Goal: Obtain resource: Obtain resource

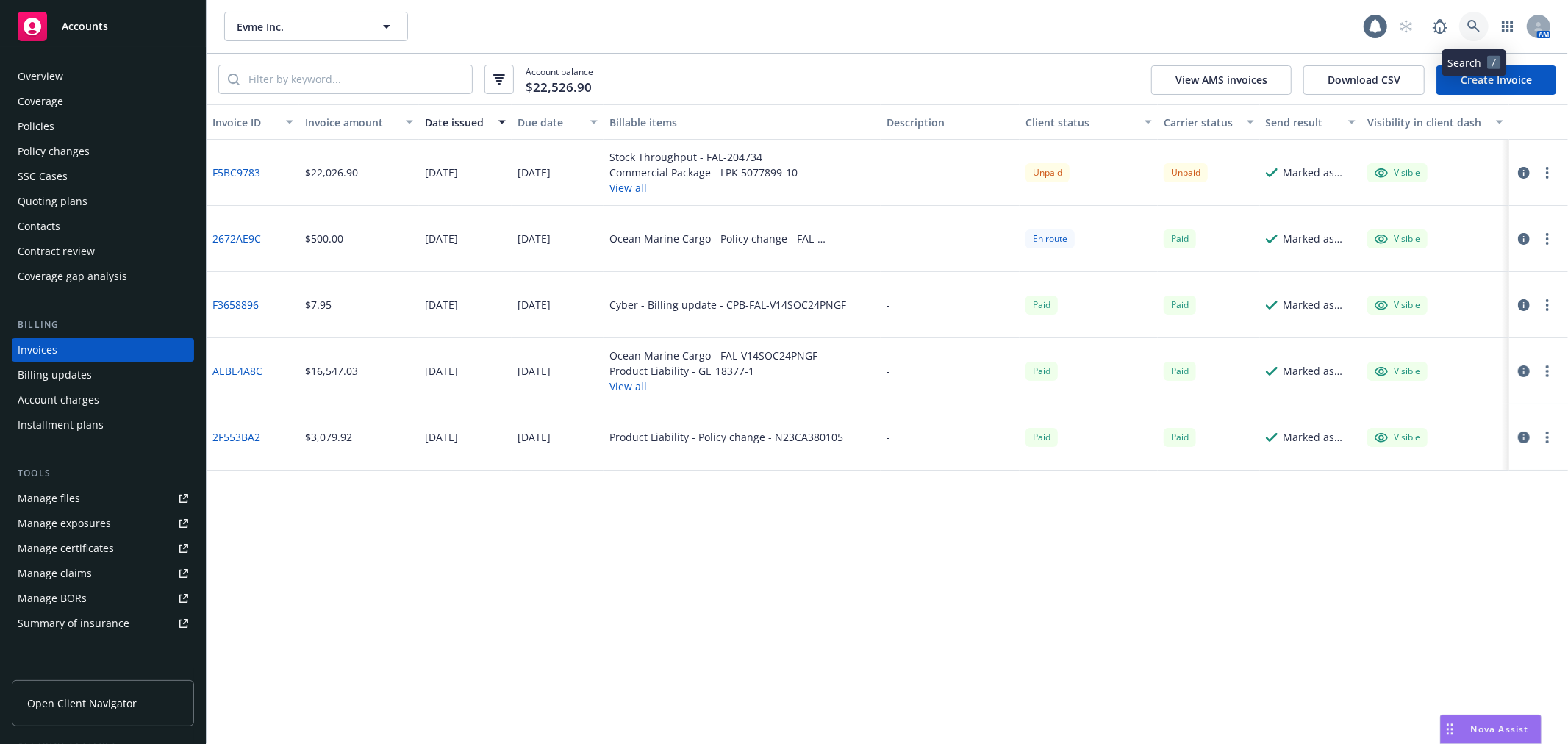
click at [1482, 17] on link at bounding box center [1473, 26] width 29 height 29
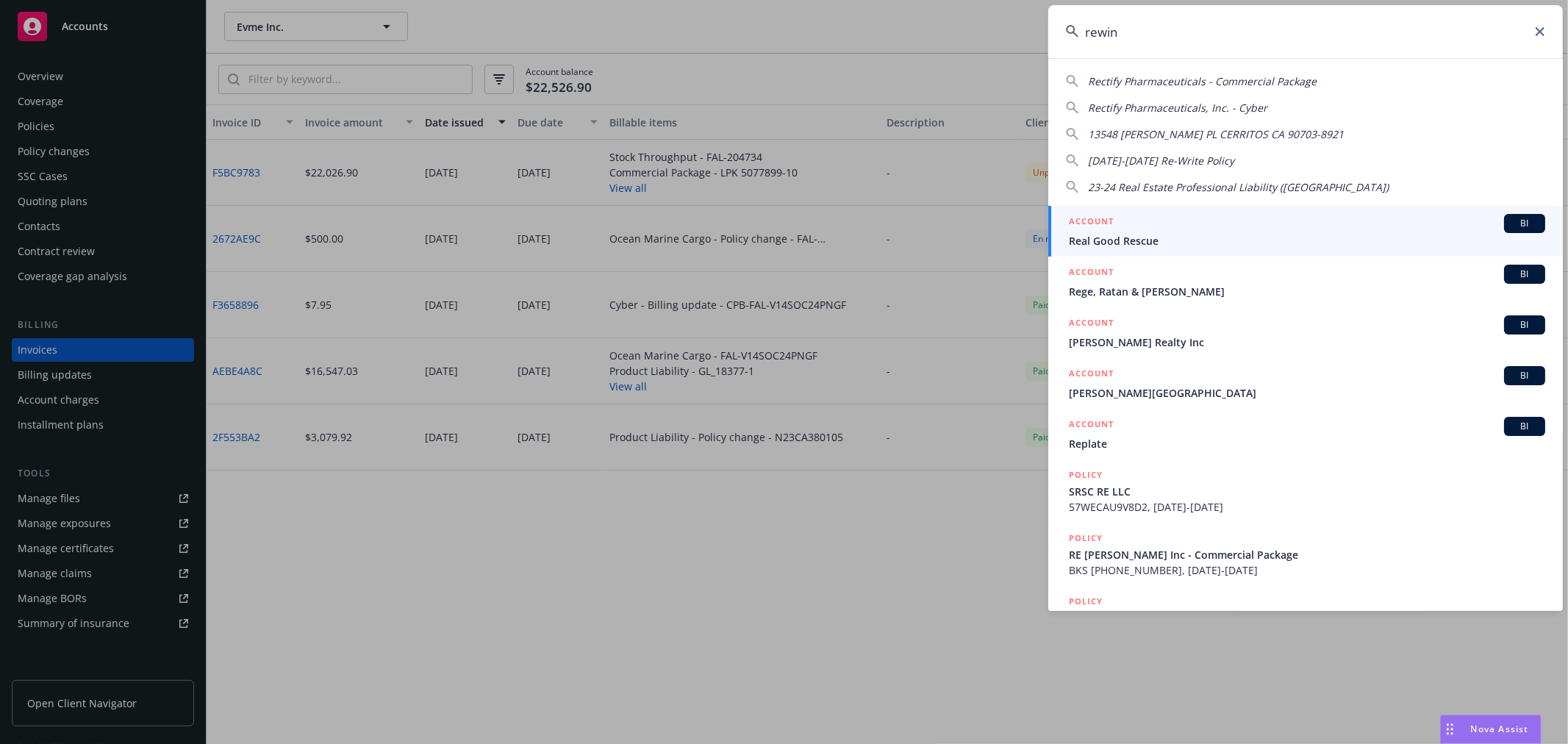
type input "rewind"
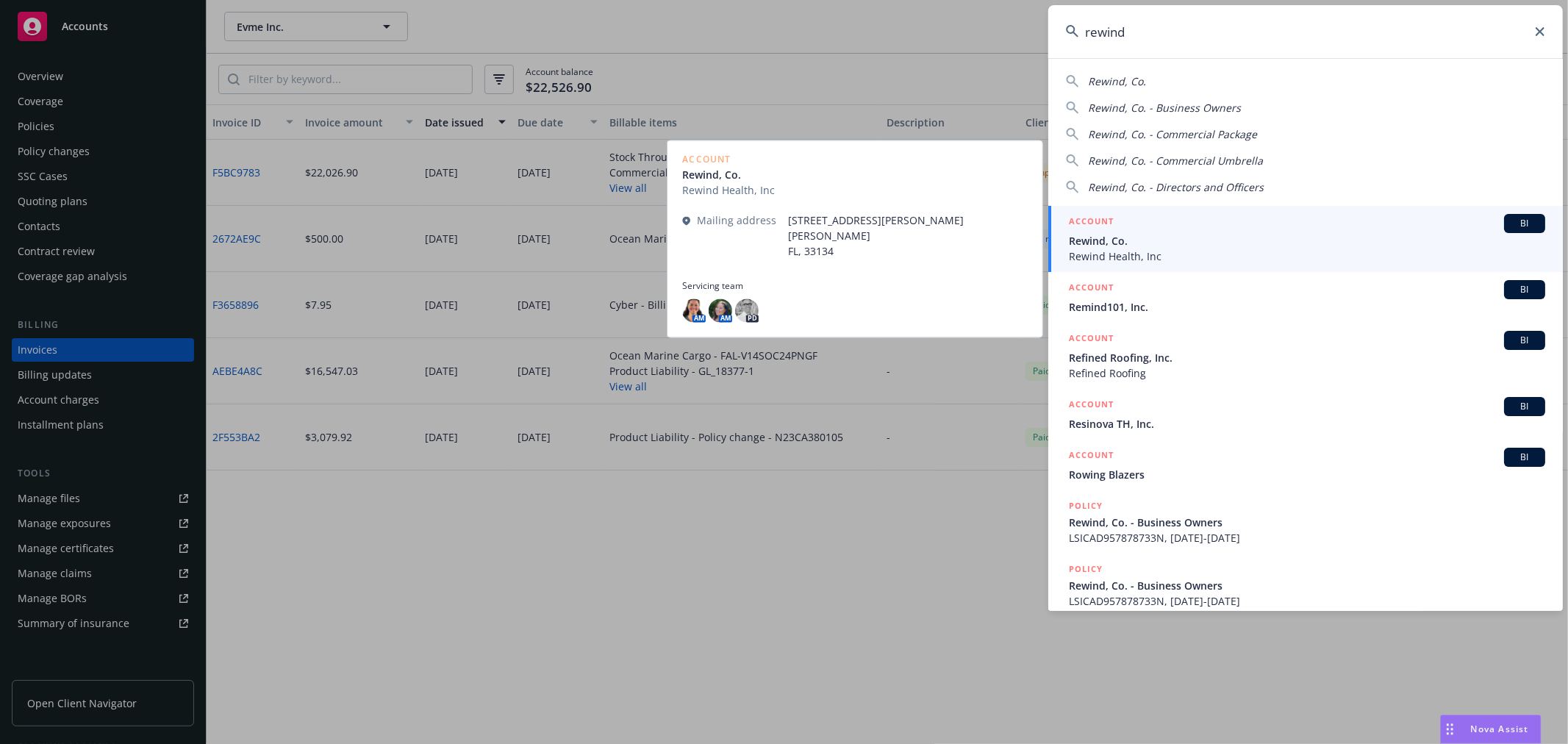
click at [1206, 239] on span "Rewind, Co." at bounding box center [1307, 241] width 477 height 16
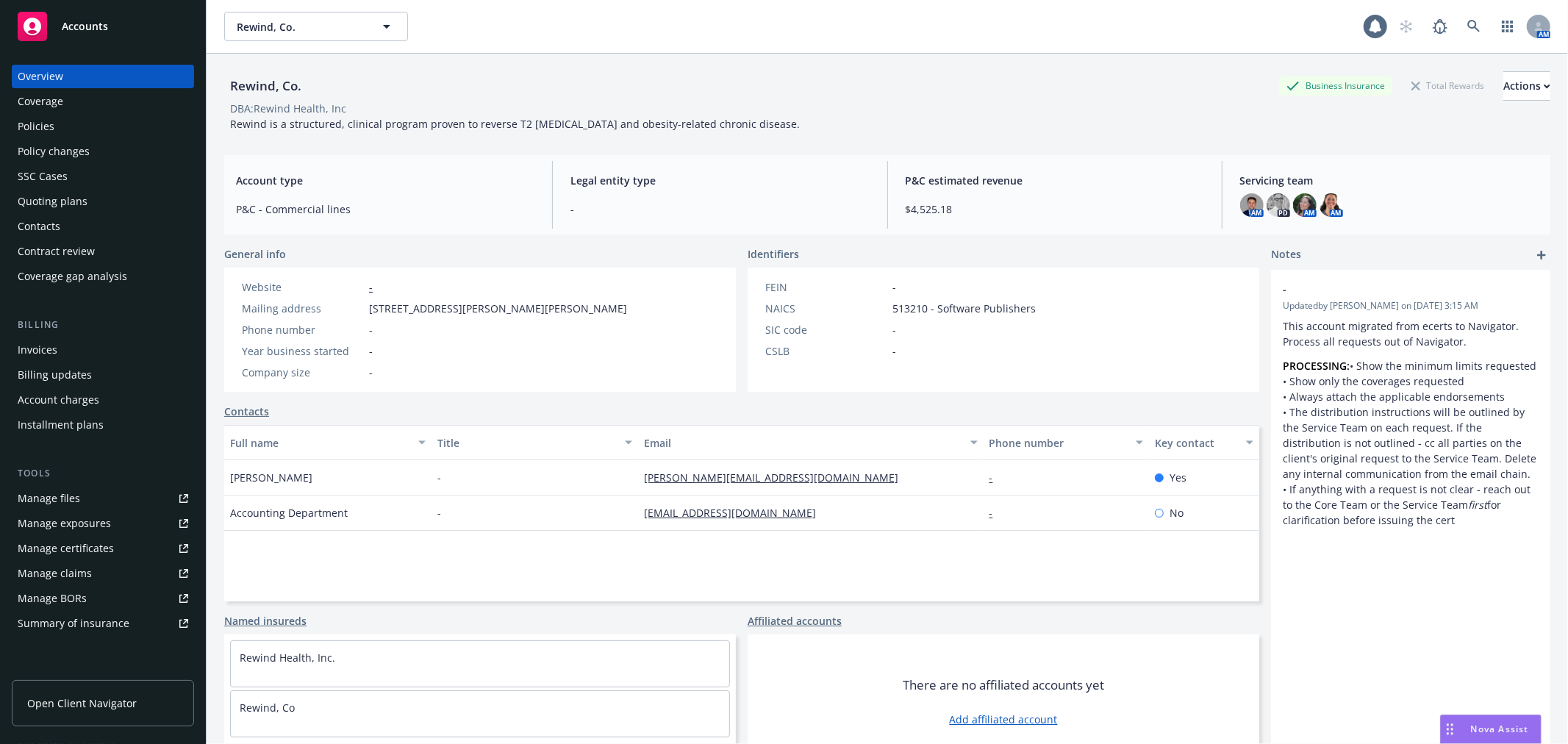
click at [104, 120] on div "Policies" at bounding box center [102, 126] width 171 height 23
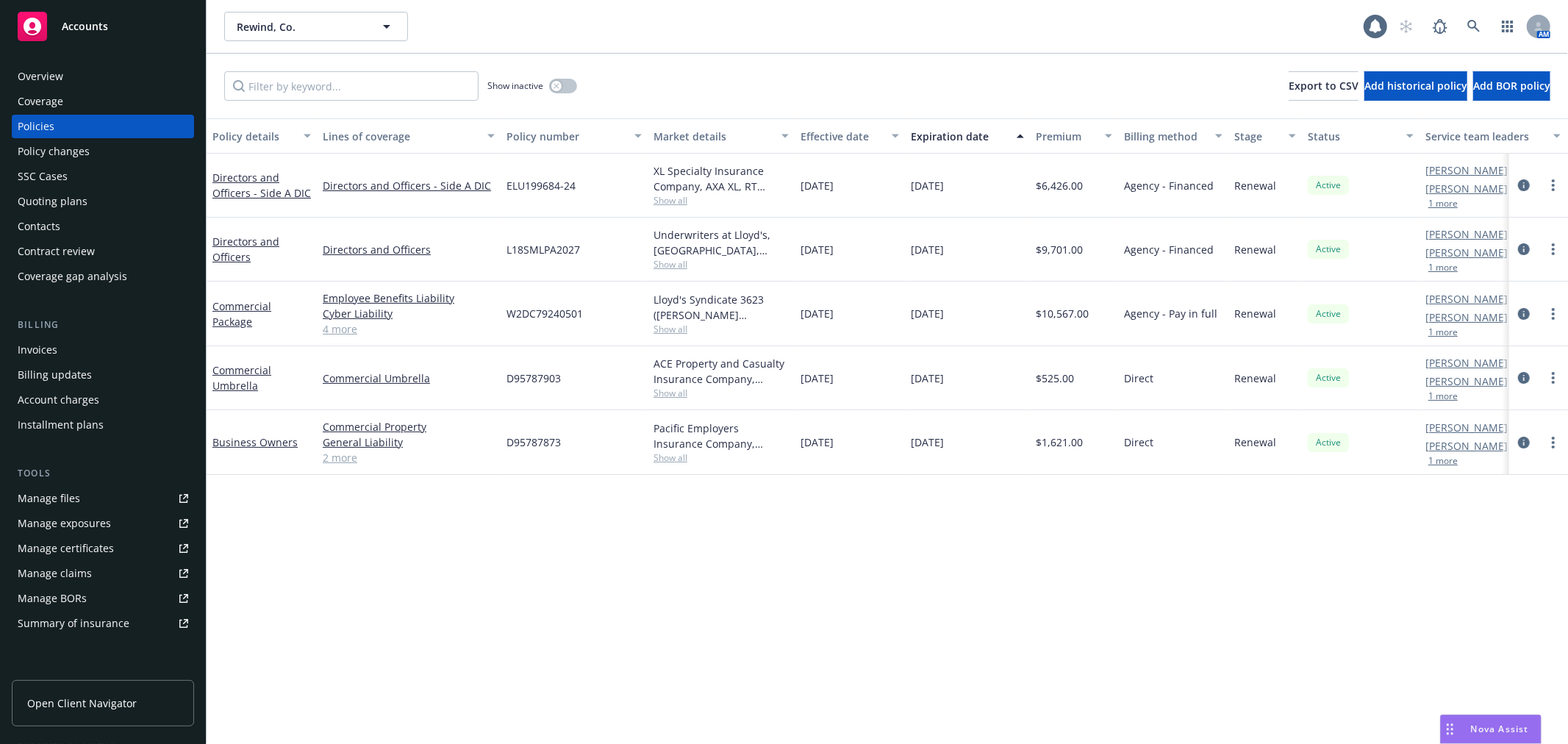
click at [122, 206] on div "Quoting plans" at bounding box center [102, 201] width 171 height 23
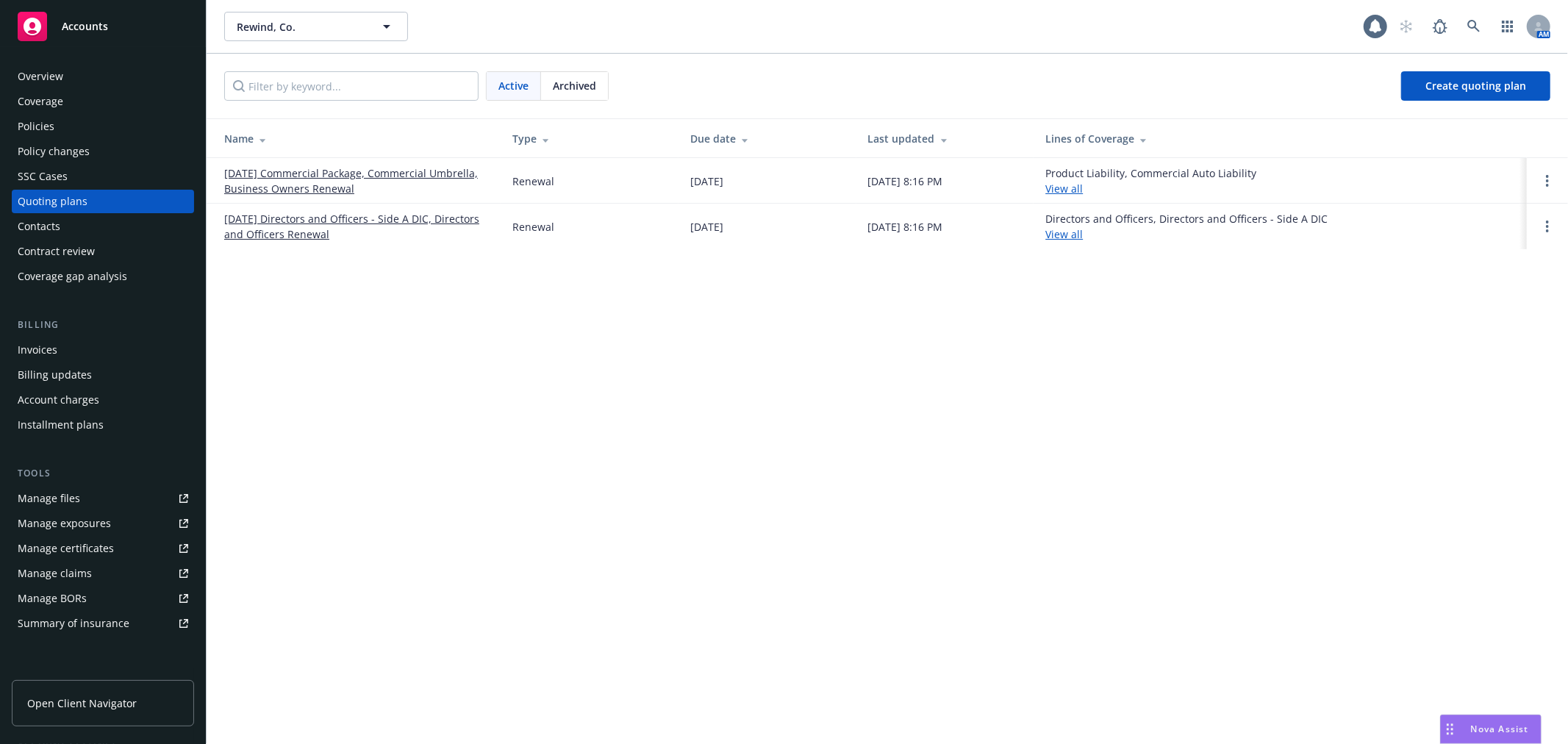
click at [448, 170] on link "[DATE] Commercial Package, Commercial Umbrella, Business Owners Renewal" at bounding box center [357, 181] width 265 height 31
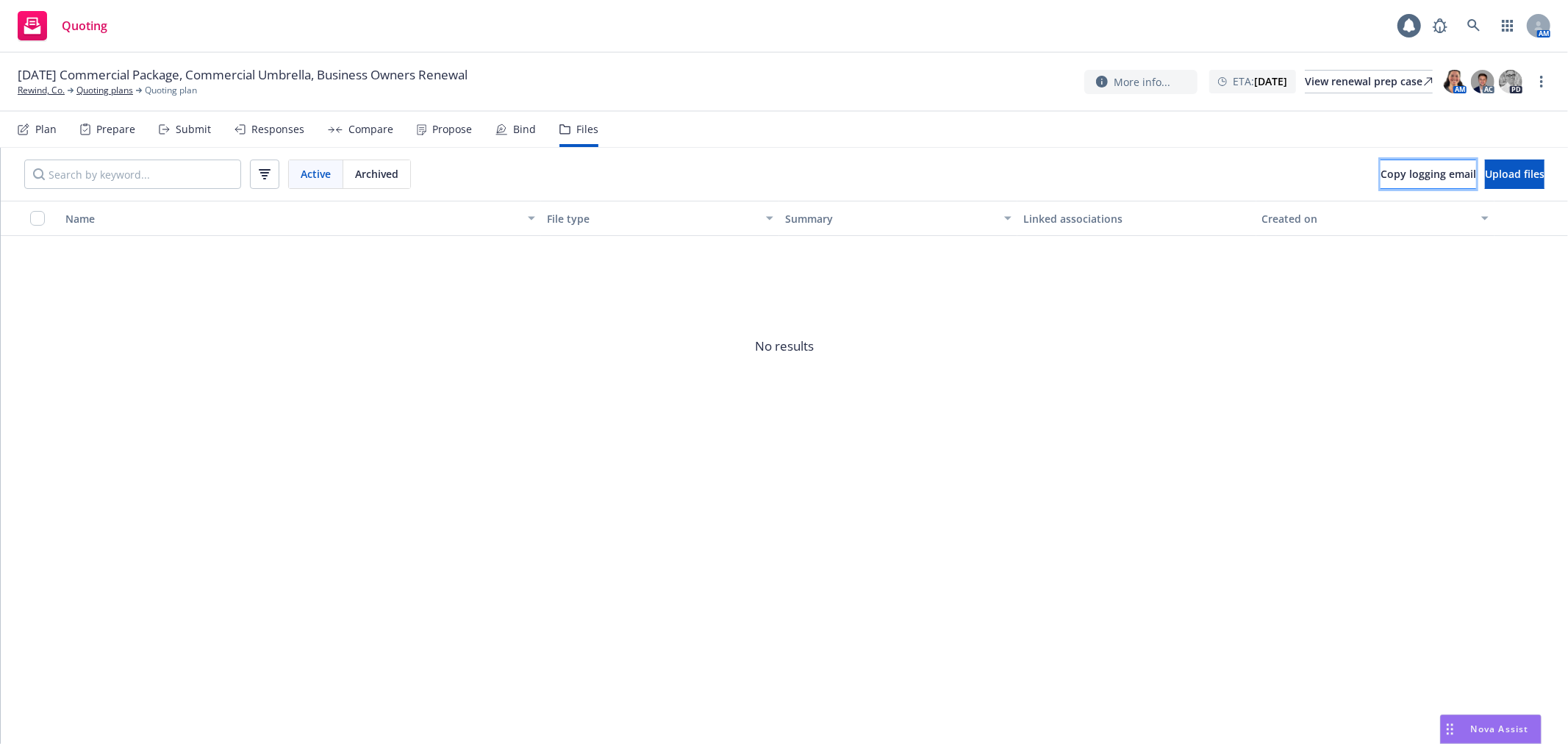
click at [1381, 175] on span "Copy logging email" at bounding box center [1428, 174] width 96 height 14
